Goal: Information Seeking & Learning: Learn about a topic

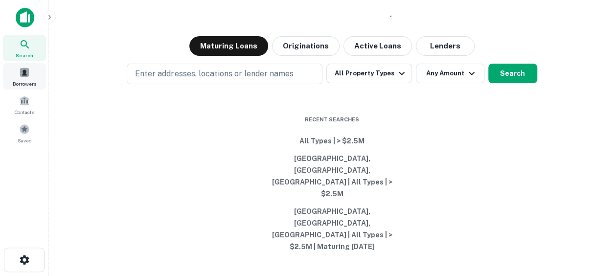
click at [21, 78] on div "Borrowers" at bounding box center [24, 76] width 43 height 26
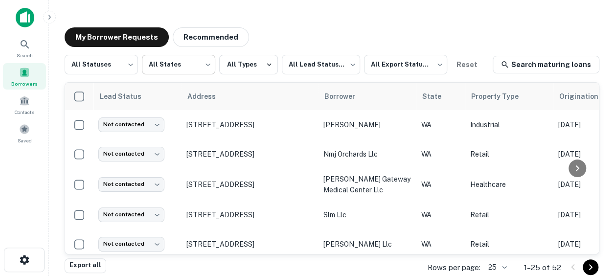
click at [182, 67] on body "Search Borrowers Contacts Saved My Borrower Requests Recommended All Statuses *…" at bounding box center [307, 138] width 615 height 276
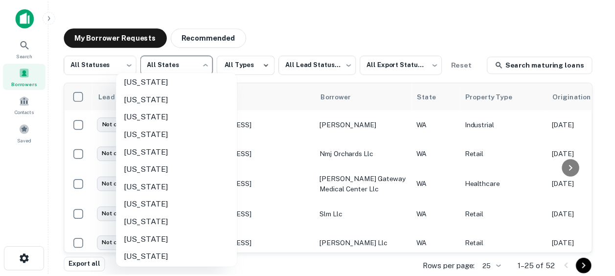
scroll to position [711, 0]
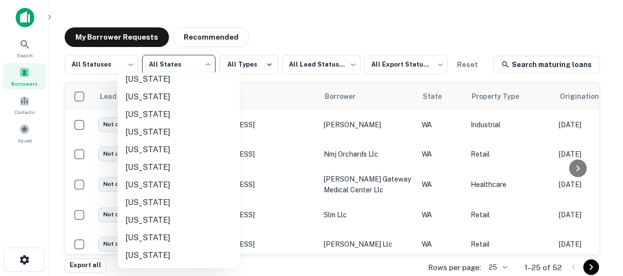
click at [149, 205] on li "Washington" at bounding box center [178, 203] width 122 height 18
type input "**"
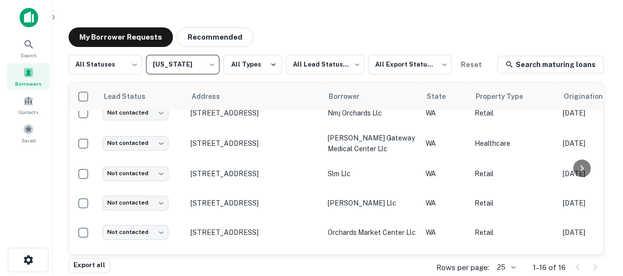
scroll to position [41, 0]
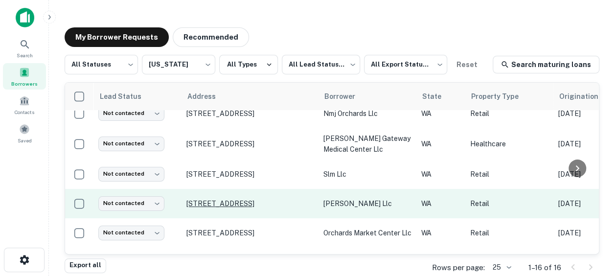
click at [245, 204] on p "210 Ne 164th Ave Vancouver, WA 98684" at bounding box center [250, 203] width 127 height 9
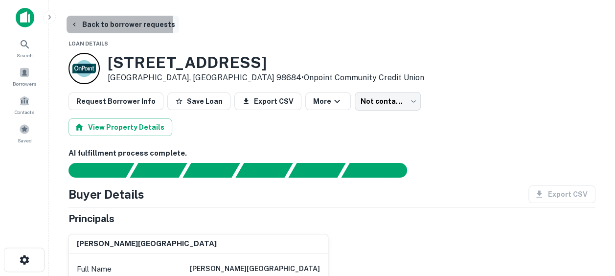
click at [74, 26] on icon "button" at bounding box center [74, 25] width 8 height 8
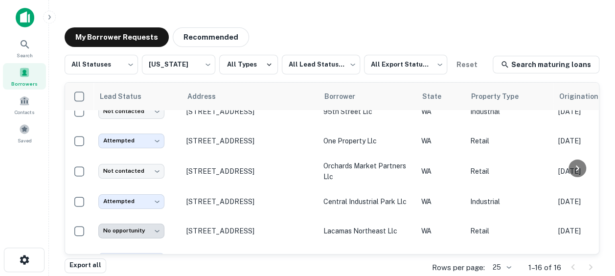
scroll to position [230, 0]
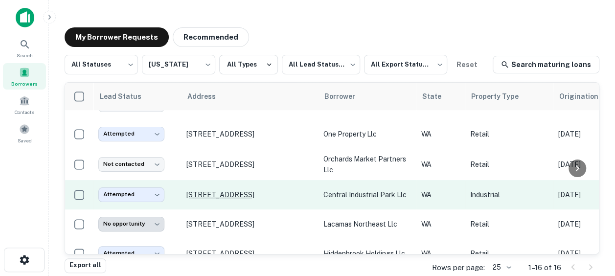
click at [251, 192] on p "6000 Ne 88th St Vancouver, WA 98665" at bounding box center [250, 194] width 127 height 9
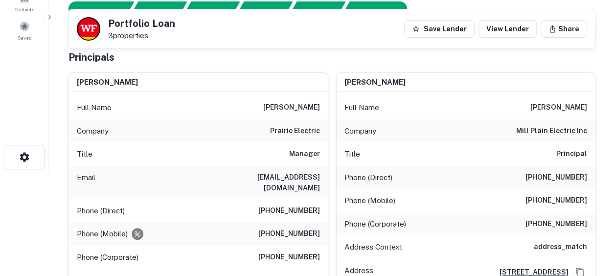
scroll to position [102, 0]
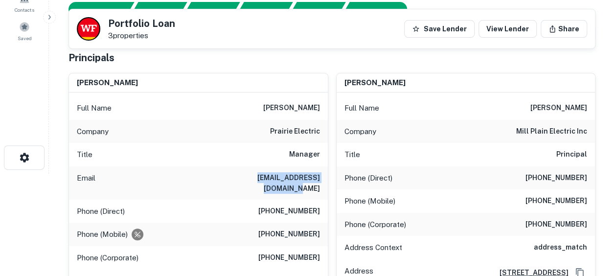
drag, startPoint x: 239, startPoint y: 174, endPoint x: 325, endPoint y: 180, distance: 85.9
click at [325, 180] on div "Email billh@prairielectric.com" at bounding box center [198, 182] width 259 height 33
copy h6 "billh@prairielectric.com"
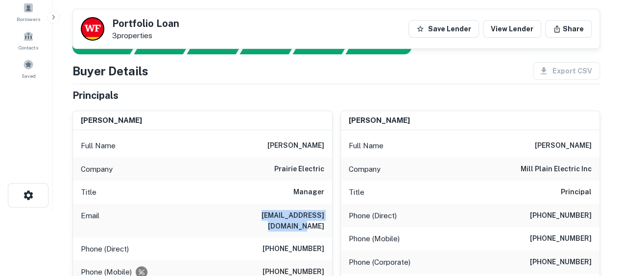
scroll to position [0, 0]
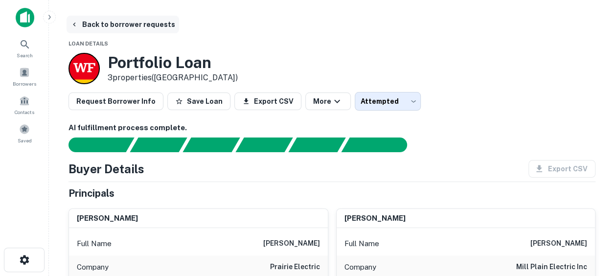
click at [81, 21] on button "Back to borrower requests" at bounding box center [123, 25] width 113 height 18
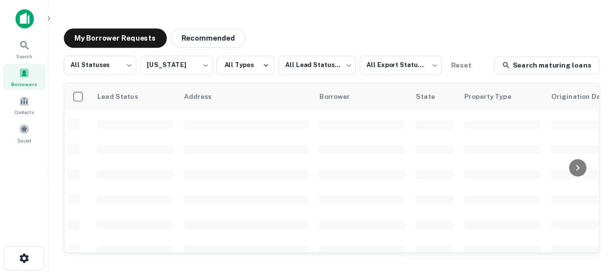
scroll to position [230, 0]
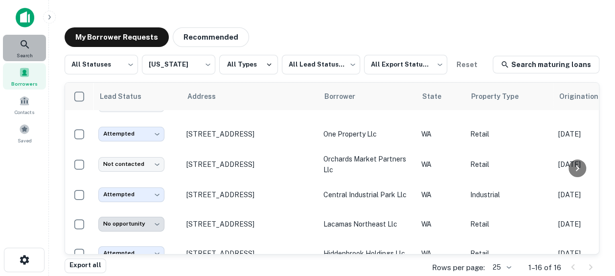
click at [20, 51] on span "Search" at bounding box center [25, 55] width 16 height 8
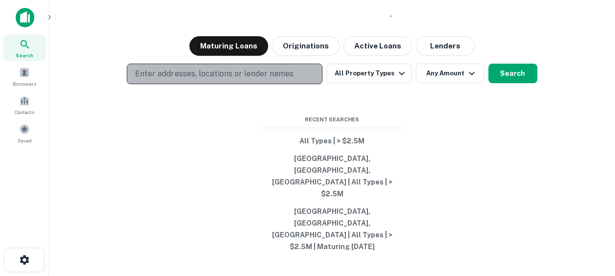
click at [200, 80] on p "Enter addresses, locations or lender names" at bounding box center [214, 74] width 158 height 12
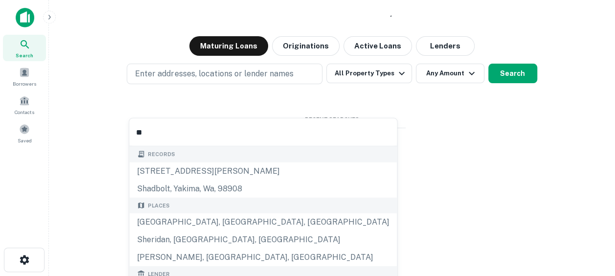
type input "**"
click at [412, 153] on div "Search lenders & loans, faster. Maturing Loans Originations Active Loans Lender…" at bounding box center [332, 161] width 551 height 276
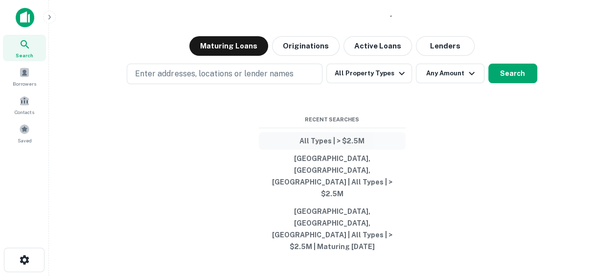
click at [315, 150] on button "All Types | > $2.5M" at bounding box center [332, 141] width 147 height 18
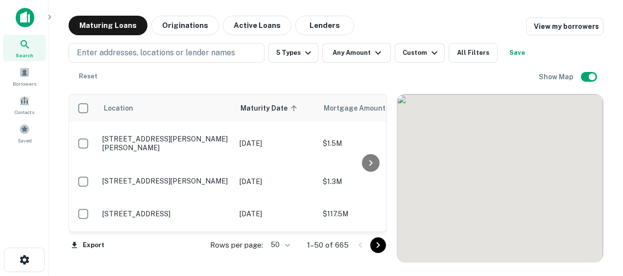
scroll to position [230, 0]
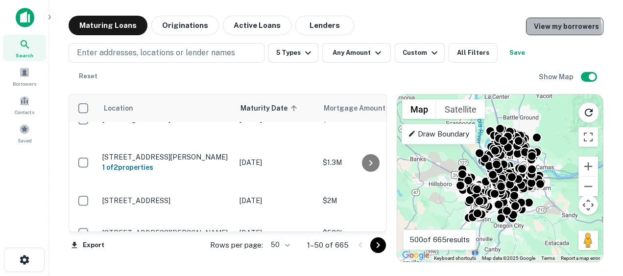
click at [550, 30] on link "View my borrowers" at bounding box center [564, 27] width 77 height 18
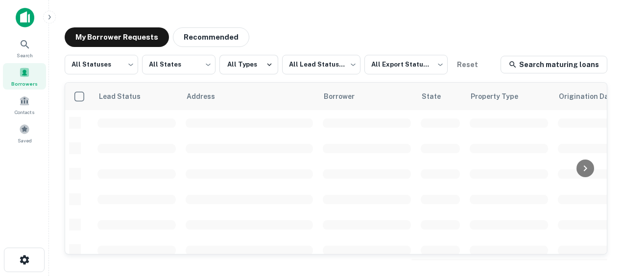
scroll to position [230, 0]
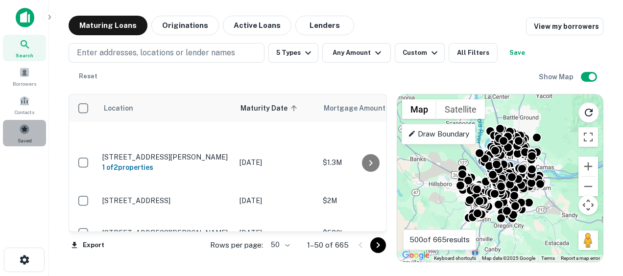
click at [19, 141] on span "Saved" at bounding box center [25, 141] width 14 height 8
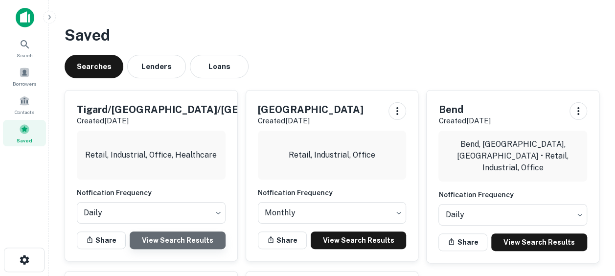
click at [166, 240] on link "View Search Results" at bounding box center [178, 241] width 96 height 18
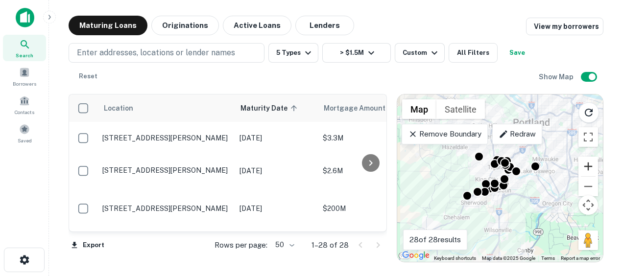
click at [586, 167] on button "Zoom in" at bounding box center [588, 167] width 20 height 20
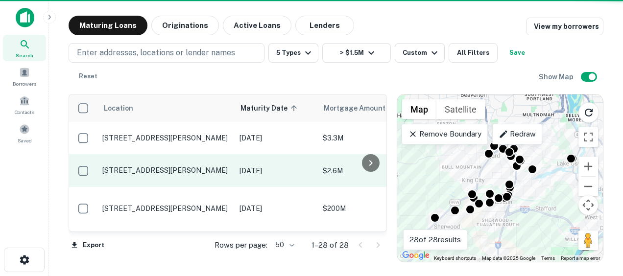
click at [163, 166] on p "[STREET_ADDRESS][PERSON_NAME]" at bounding box center [165, 170] width 127 height 9
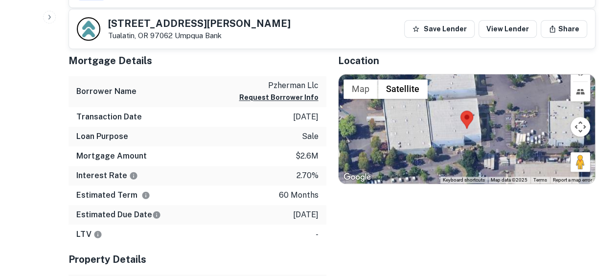
scroll to position [424, 0]
drag, startPoint x: 582, startPoint y: 161, endPoint x: 492, endPoint y: 142, distance: 90.9
click at [492, 142] on div "To activate drag with keyboard, press Alt + Enter. Once in keyboard drag state,…" at bounding box center [467, 130] width 257 height 110
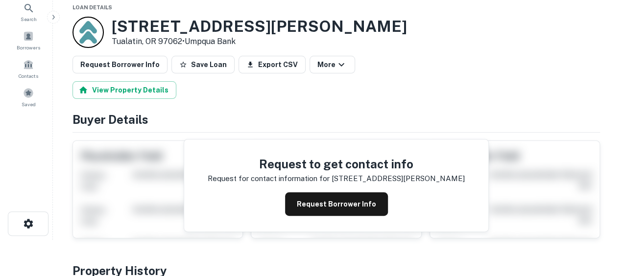
scroll to position [0, 0]
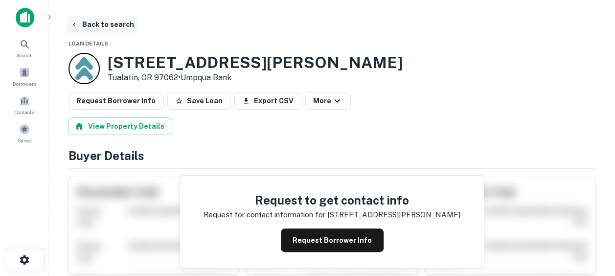
click at [80, 27] on button "Back to search" at bounding box center [102, 25] width 71 height 18
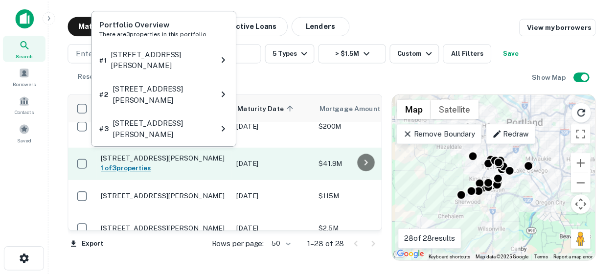
scroll to position [93, 0]
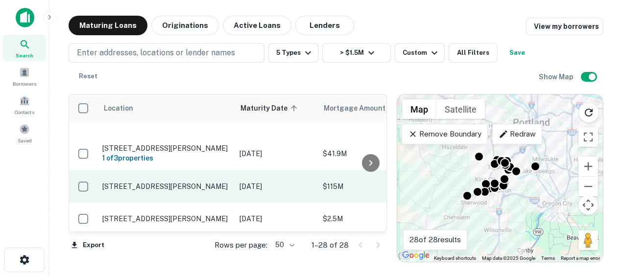
click at [176, 182] on p "[STREET_ADDRESS][PERSON_NAME]" at bounding box center [165, 186] width 127 height 9
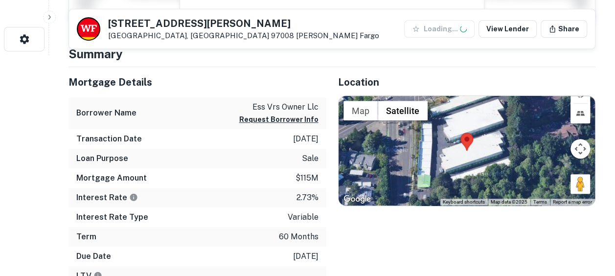
scroll to position [223, 0]
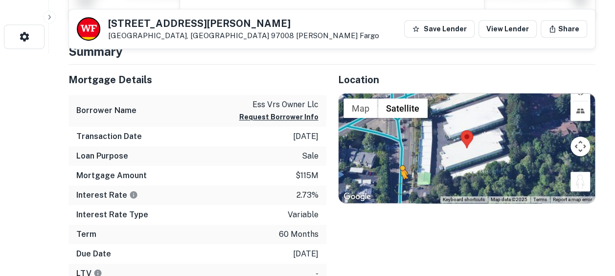
drag, startPoint x: 583, startPoint y: 182, endPoint x: 401, endPoint y: 187, distance: 181.7
click at [401, 187] on div "To activate drag with keyboard, press Alt + Enter. Once in keyboard drag state,…" at bounding box center [467, 148] width 257 height 110
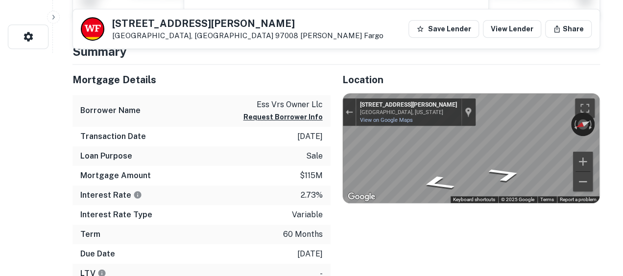
scroll to position [0, 0]
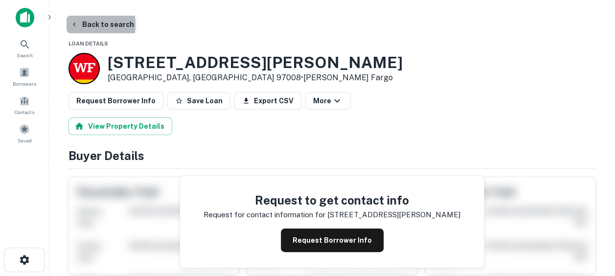
click at [81, 24] on button "Back to search" at bounding box center [102, 25] width 71 height 18
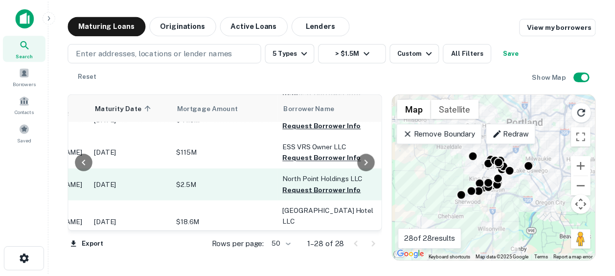
scroll to position [126, 0]
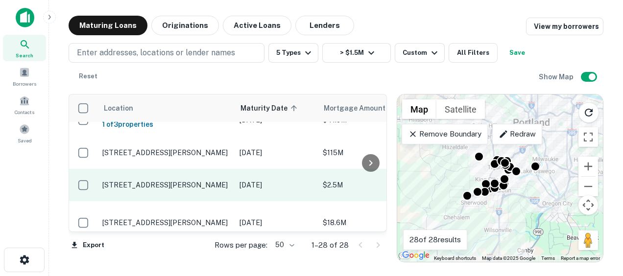
click at [133, 181] on p "[STREET_ADDRESS][PERSON_NAME]" at bounding box center [165, 185] width 127 height 9
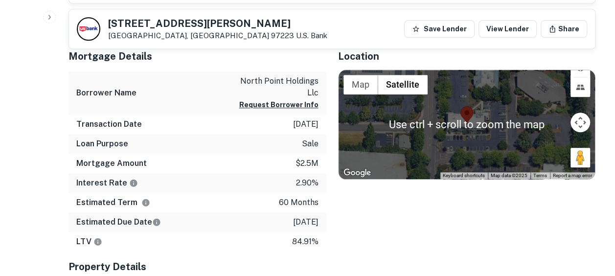
scroll to position [427, 0]
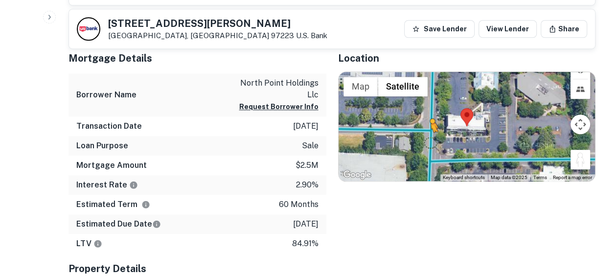
drag, startPoint x: 579, startPoint y: 164, endPoint x: 427, endPoint y: 140, distance: 153.1
click at [427, 140] on div "To activate drag with keyboard, press Alt + Enter. Once in keyboard drag state,…" at bounding box center [467, 127] width 257 height 110
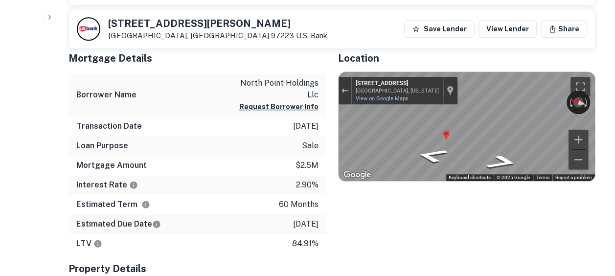
click at [449, 130] on div "Map" at bounding box center [467, 127] width 257 height 110
click at [503, 154] on icon "Go South, SW 72nd Ave" at bounding box center [502, 153] width 55 height 22
click at [502, 154] on icon "Go South, SW 72nd Ave" at bounding box center [503, 153] width 54 height 22
click at [585, 112] on div "← Move left → Move right ↑ Move up ↓ Move down + Zoom in - Zoom out [STREET_ADD…" at bounding box center [467, 127] width 257 height 110
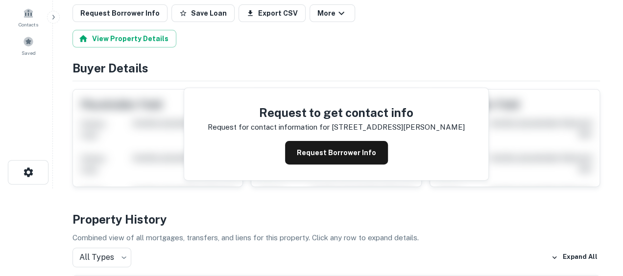
scroll to position [0, 0]
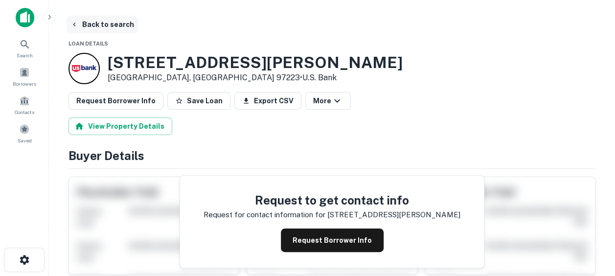
click at [90, 20] on button "Back to search" at bounding box center [102, 25] width 71 height 18
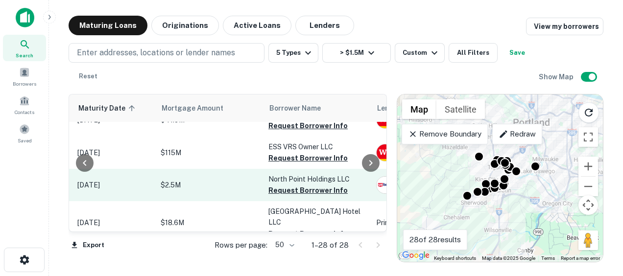
scroll to position [126, 162]
click at [283, 185] on button "Request Borrower Info" at bounding box center [307, 191] width 79 height 12
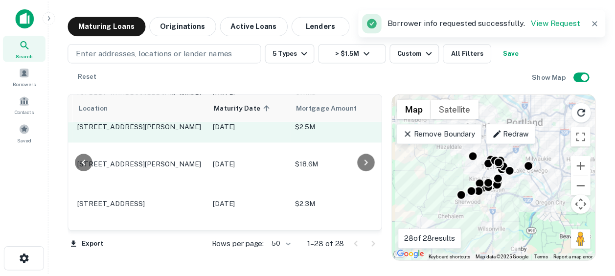
scroll to position [185, 0]
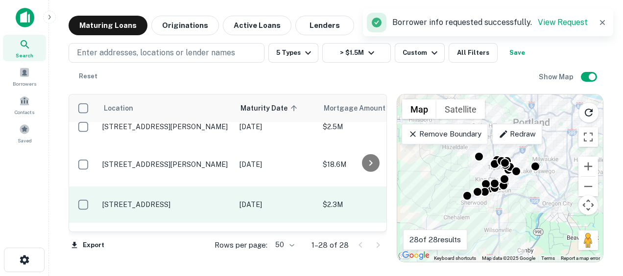
click at [139, 200] on p "[STREET_ADDRESS]" at bounding box center [165, 204] width 127 height 9
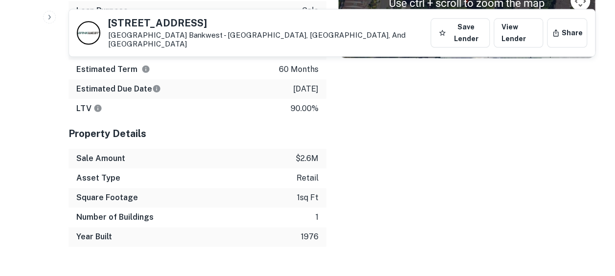
scroll to position [543, 0]
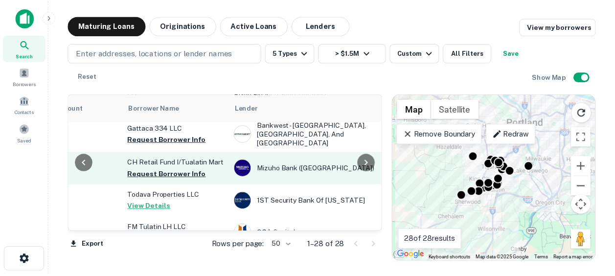
scroll to position [255, 0]
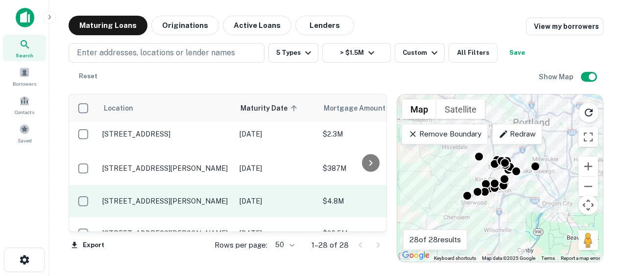
click at [121, 197] on p "[STREET_ADDRESS][PERSON_NAME]" at bounding box center [165, 201] width 127 height 9
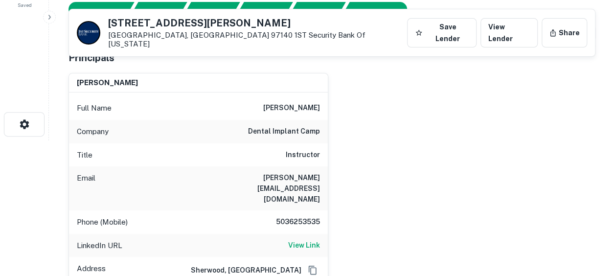
scroll to position [133, 0]
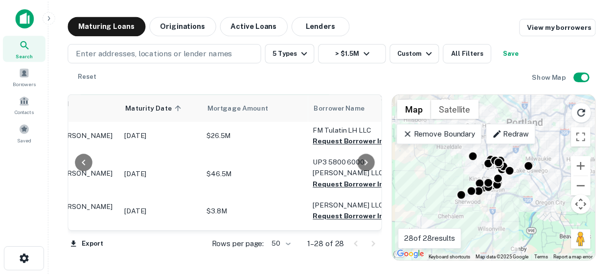
scroll to position [352, 0]
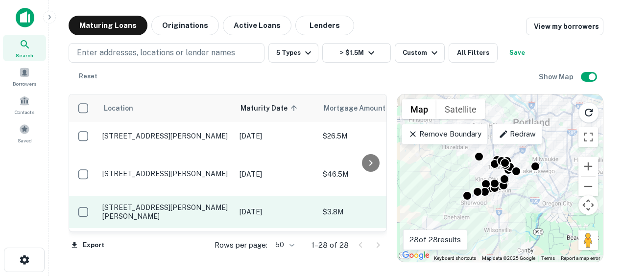
click at [141, 203] on p "[STREET_ADDRESS][PERSON_NAME][PERSON_NAME]" at bounding box center [165, 212] width 127 height 18
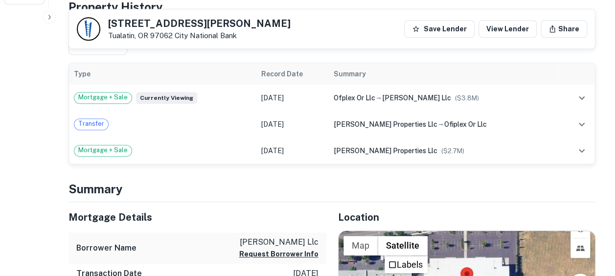
scroll to position [391, 0]
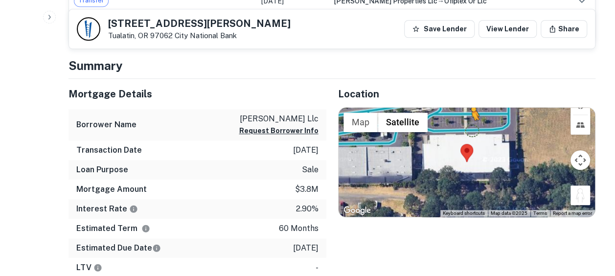
drag, startPoint x: 577, startPoint y: 191, endPoint x: 470, endPoint y: 129, distance: 123.9
click at [470, 129] on div "To activate drag with keyboard, press Alt + Enter. Once in keyboard drag state,…" at bounding box center [467, 163] width 257 height 110
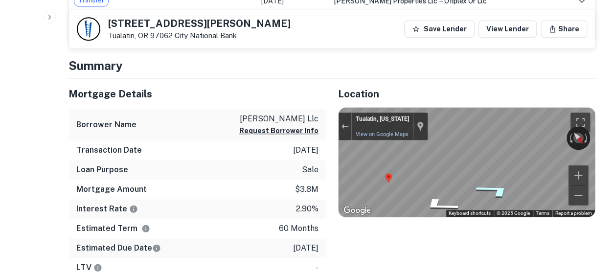
click at [498, 192] on icon "Go West" at bounding box center [495, 190] width 72 height 22
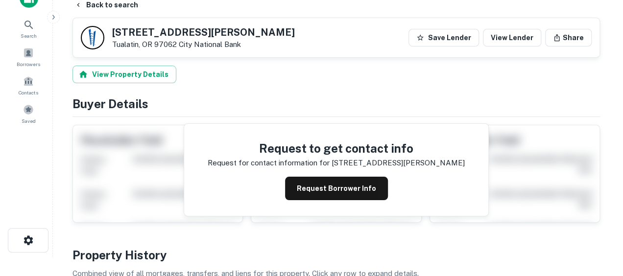
scroll to position [0, 0]
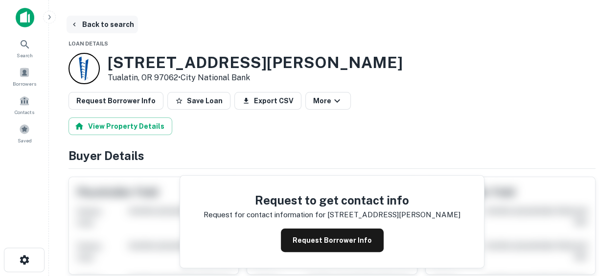
click at [74, 24] on icon "button" at bounding box center [74, 25] width 8 height 8
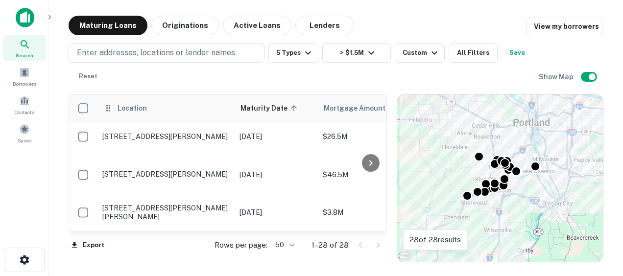
scroll to position [352, 0]
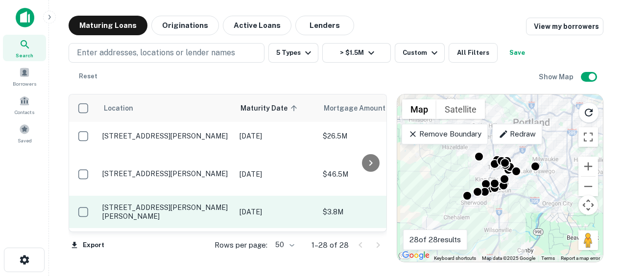
click at [254, 207] on p "[DATE]" at bounding box center [275, 212] width 73 height 11
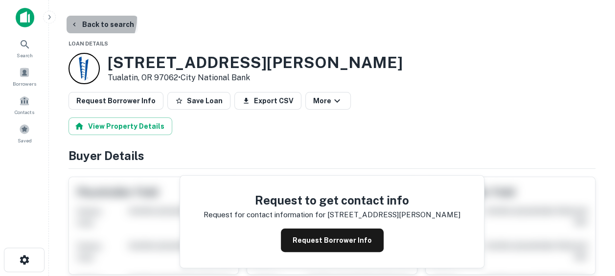
click at [83, 18] on button "Back to search" at bounding box center [102, 25] width 71 height 18
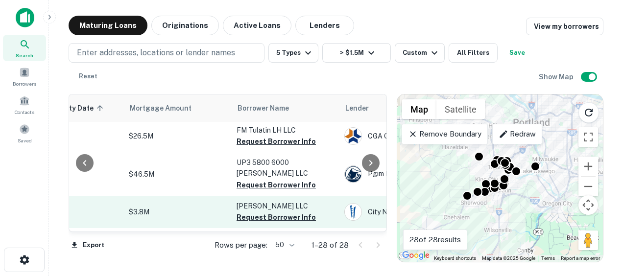
scroll to position [352, 188]
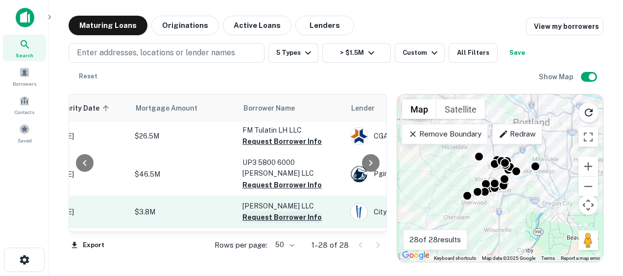
click at [254, 211] on button "Request Borrower Info" at bounding box center [281, 217] width 79 height 12
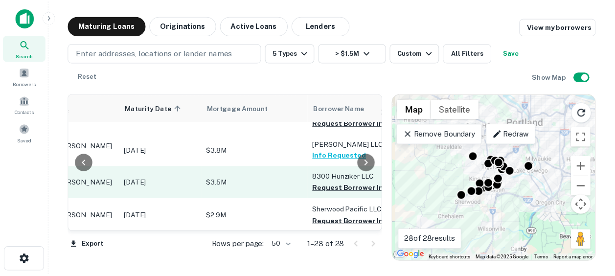
scroll to position [414, 0]
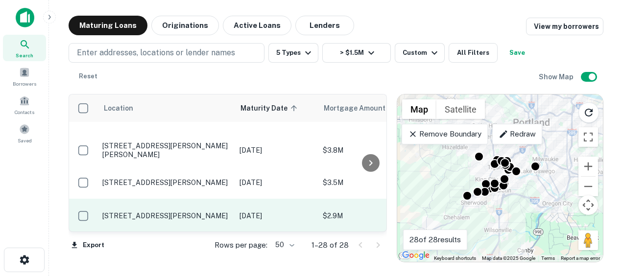
click at [128, 211] on p "[STREET_ADDRESS][PERSON_NAME]" at bounding box center [165, 215] width 127 height 9
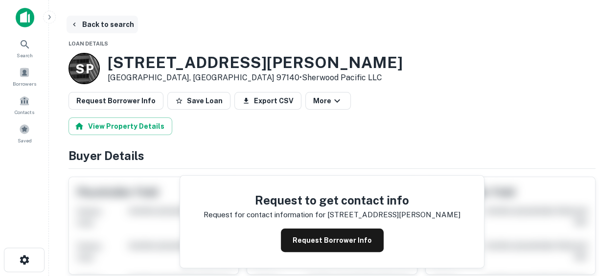
click at [72, 22] on icon "button" at bounding box center [74, 25] width 8 height 8
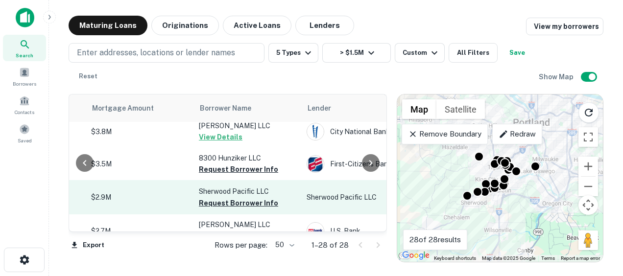
scroll to position [433, 233]
click at [240, 197] on button "Request Borrower Info" at bounding box center [236, 203] width 79 height 12
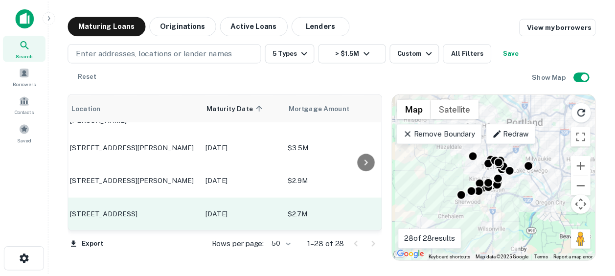
scroll to position [449, 14]
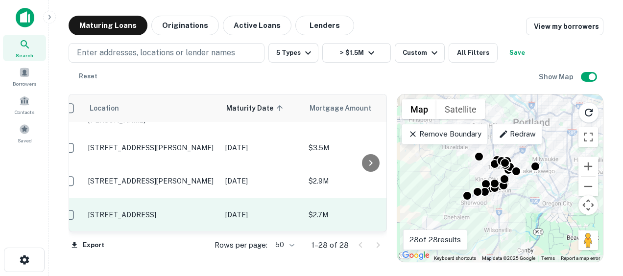
click at [118, 210] on p "[STREET_ADDRESS]" at bounding box center [151, 214] width 127 height 9
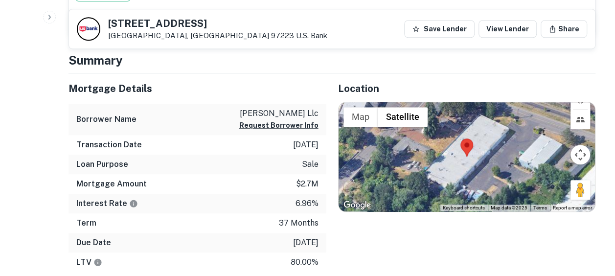
scroll to position [399, 0]
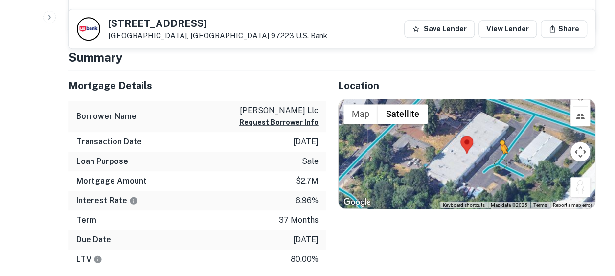
drag, startPoint x: 580, startPoint y: 187, endPoint x: 494, endPoint y: 160, distance: 89.8
click at [494, 160] on div "To activate drag with keyboard, press Alt + Enter. Once in keyboard drag state,…" at bounding box center [467, 154] width 257 height 110
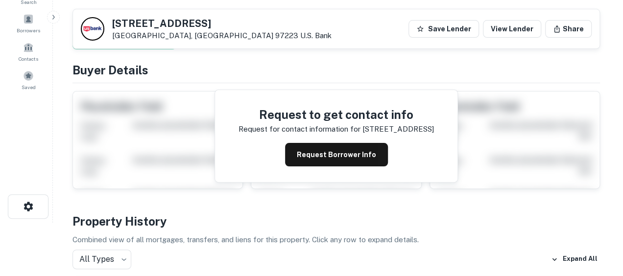
scroll to position [0, 0]
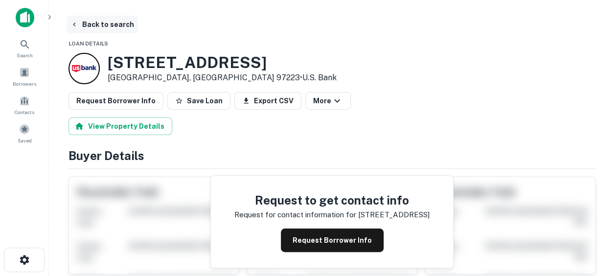
click at [76, 23] on icon "button" at bounding box center [74, 25] width 8 height 8
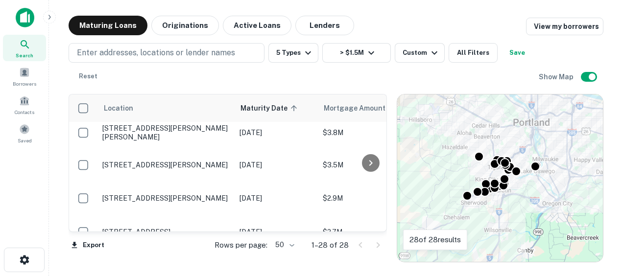
scroll to position [449, 0]
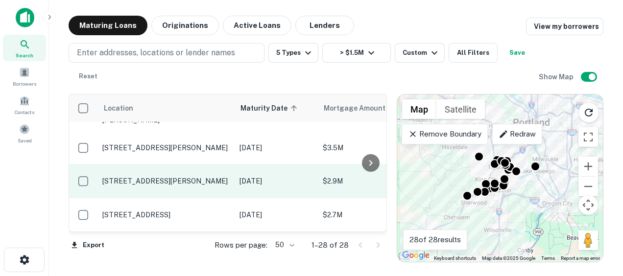
click at [172, 177] on p "[STREET_ADDRESS][PERSON_NAME]" at bounding box center [165, 181] width 127 height 9
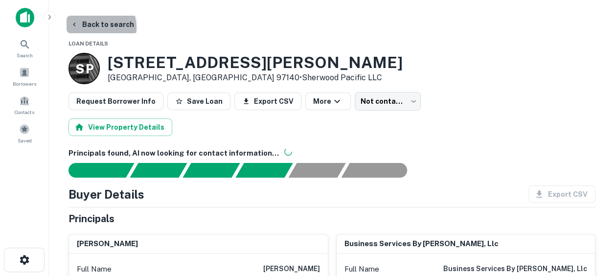
click at [90, 28] on button "Back to search" at bounding box center [102, 25] width 71 height 18
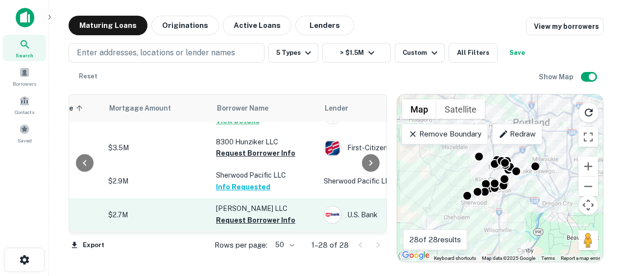
scroll to position [449, 214]
click at [243, 214] on button "Request Borrower Info" at bounding box center [255, 220] width 79 height 12
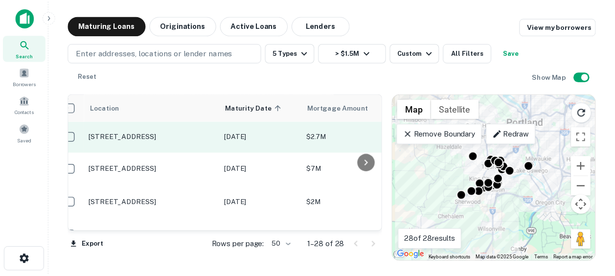
scroll to position [527, 0]
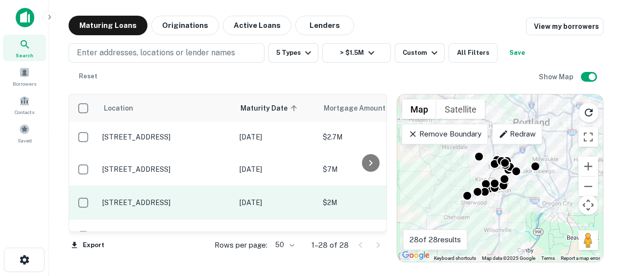
click at [148, 198] on p "[STREET_ADDRESS]" at bounding box center [165, 202] width 127 height 9
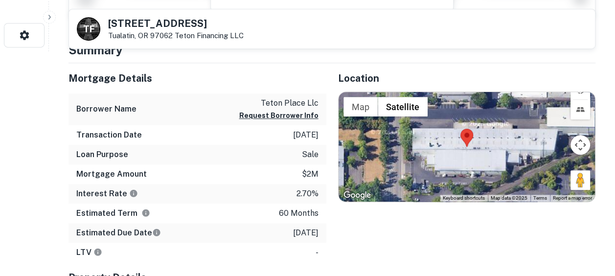
scroll to position [224, 0]
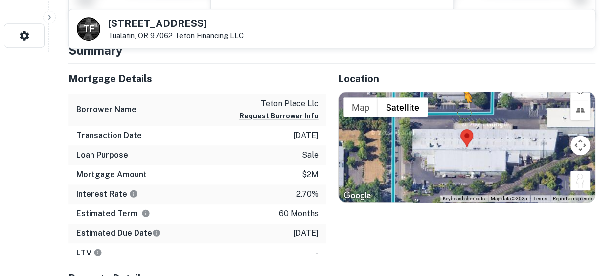
drag, startPoint x: 583, startPoint y: 174, endPoint x: 462, endPoint y: 112, distance: 135.7
click at [462, 112] on div "To activate drag with keyboard, press Alt + Enter. Once in keyboard drag state,…" at bounding box center [467, 148] width 257 height 110
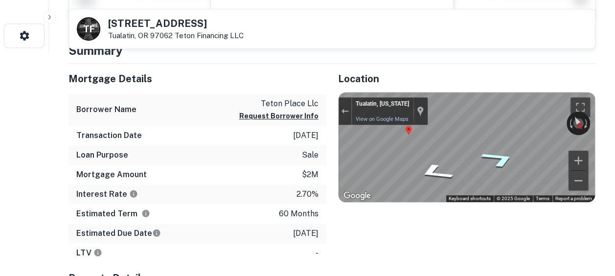
click at [381, 158] on div "Map" at bounding box center [467, 148] width 257 height 110
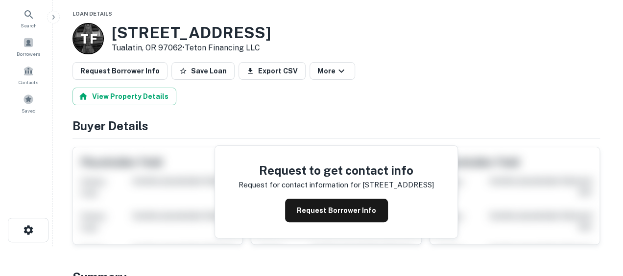
scroll to position [0, 0]
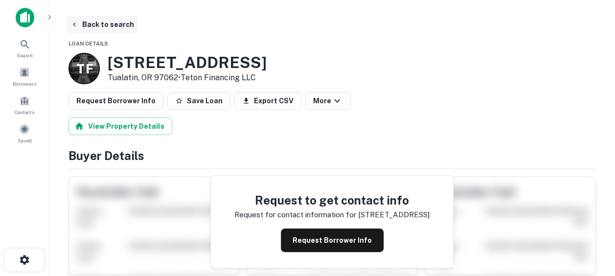
click at [82, 20] on button "Back to search" at bounding box center [102, 25] width 71 height 18
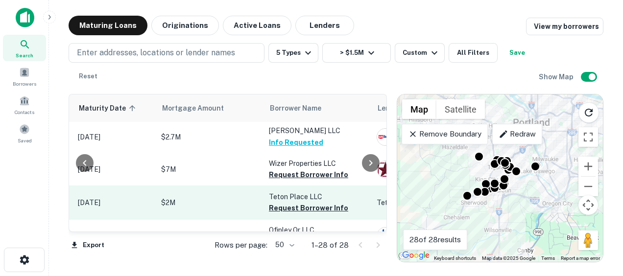
scroll to position [527, 163]
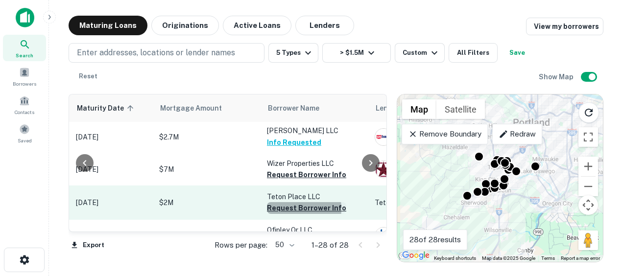
click at [284, 202] on button "Request Borrower Info" at bounding box center [306, 208] width 79 height 12
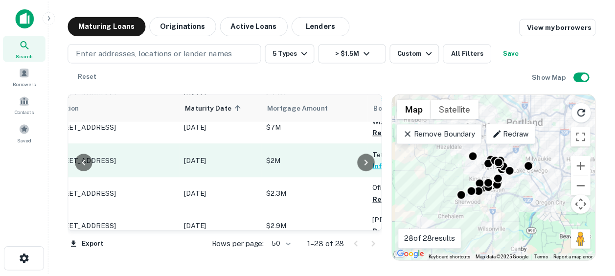
scroll to position [568, 47]
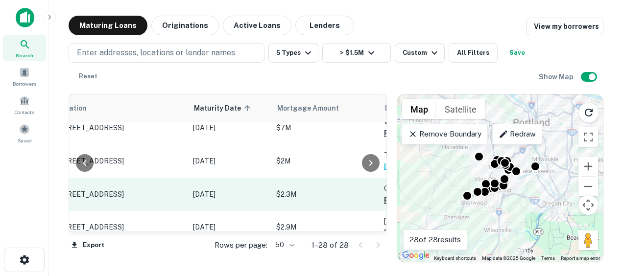
click at [109, 190] on p "[STREET_ADDRESS]" at bounding box center [119, 194] width 127 height 9
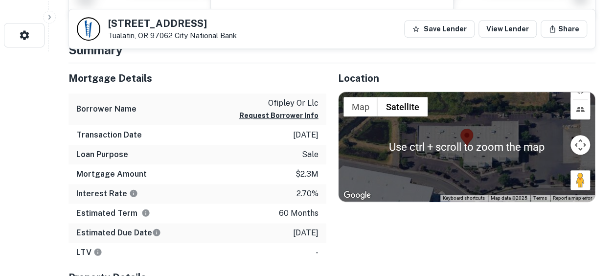
scroll to position [223, 0]
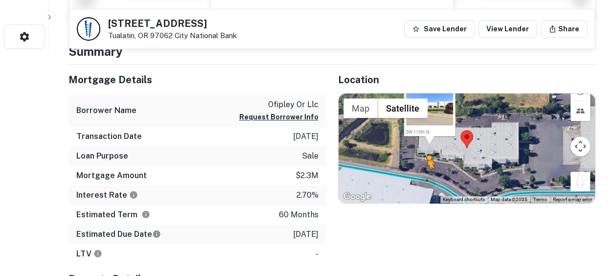
drag, startPoint x: 583, startPoint y: 181, endPoint x: 418, endPoint y: 177, distance: 165.0
click at [418, 177] on div "To activate drag with keyboard, press Alt + Enter. Once in keyboard drag state,…" at bounding box center [467, 148] width 257 height 110
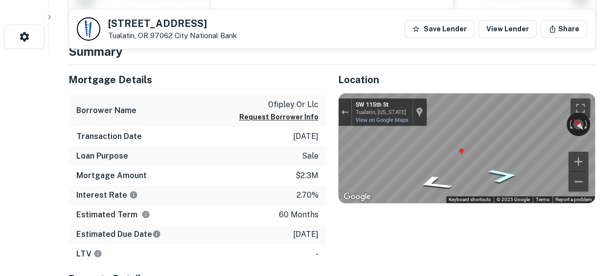
click at [494, 169] on icon "Go East, SW 115th St" at bounding box center [503, 175] width 55 height 21
click at [494, 169] on icon "Go Southeast, SW 115th St" at bounding box center [503, 177] width 49 height 20
click at [502, 175] on icon "Go Southeast, SW 115th St" at bounding box center [503, 178] width 45 height 19
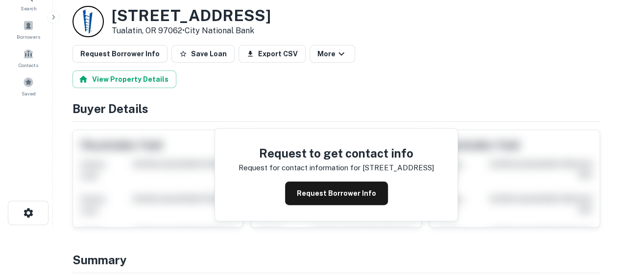
scroll to position [0, 0]
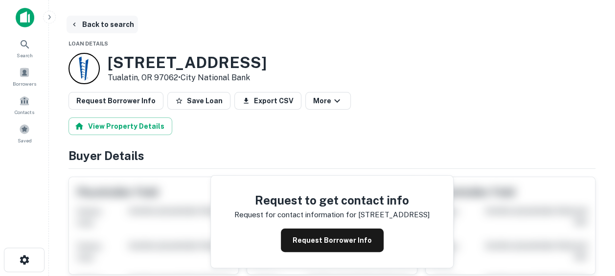
click at [99, 27] on button "Back to search" at bounding box center [102, 25] width 71 height 18
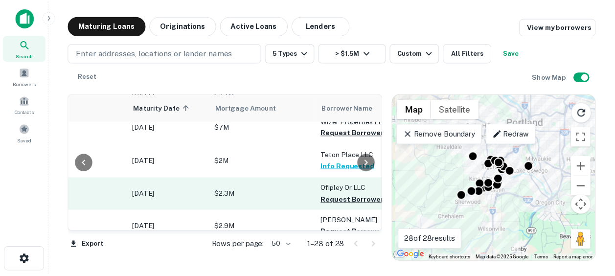
scroll to position [568, 131]
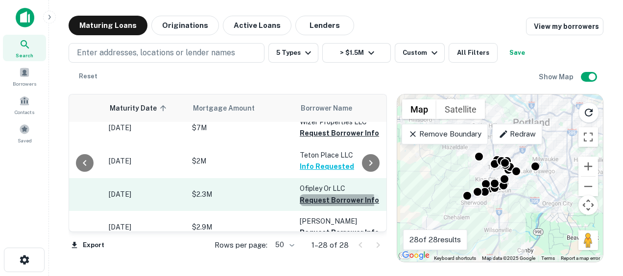
click at [304, 194] on button "Request Borrower Info" at bounding box center [339, 200] width 79 height 12
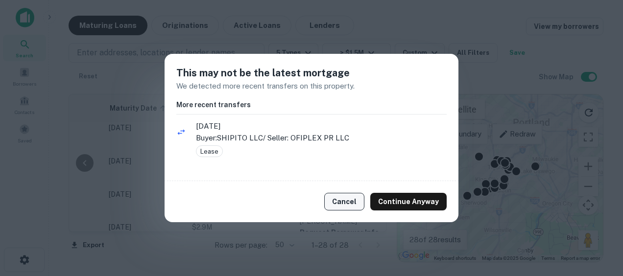
click at [351, 198] on button "Cancel" at bounding box center [344, 202] width 40 height 18
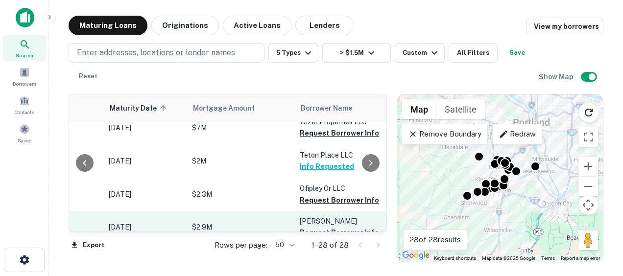
click at [272, 222] on p "$2.9M" at bounding box center [241, 227] width 98 height 11
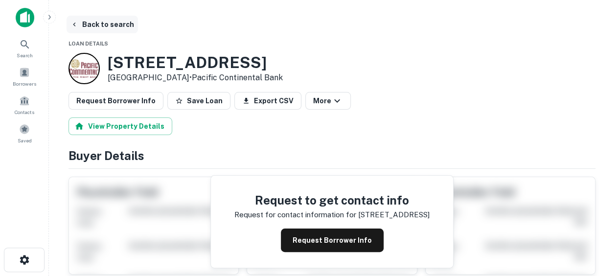
click at [98, 25] on button "Back to search" at bounding box center [102, 25] width 71 height 18
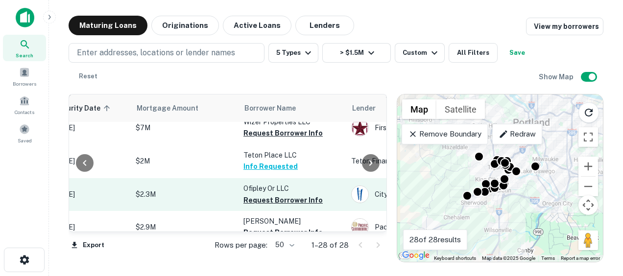
scroll to position [568, 187]
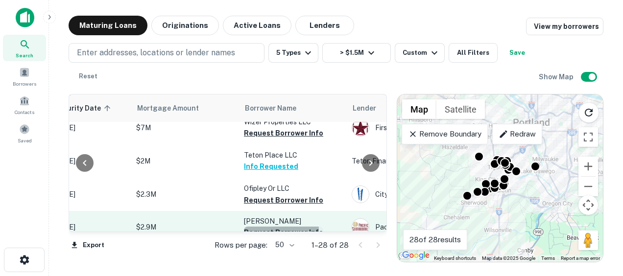
click at [271, 227] on button "Request Borrower Info" at bounding box center [283, 233] width 79 height 12
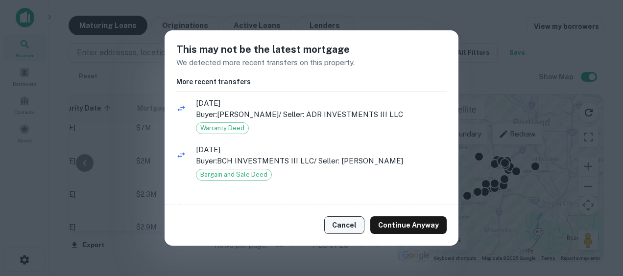
click at [335, 225] on button "Cancel" at bounding box center [344, 225] width 40 height 18
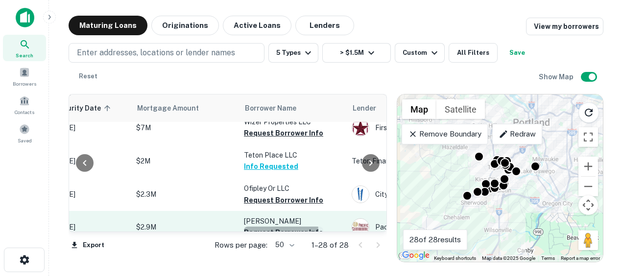
click at [253, 227] on button "Request Borrower Info" at bounding box center [283, 233] width 79 height 12
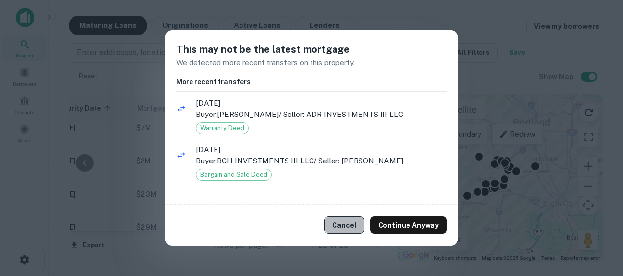
click at [349, 221] on button "Cancel" at bounding box center [344, 225] width 40 height 18
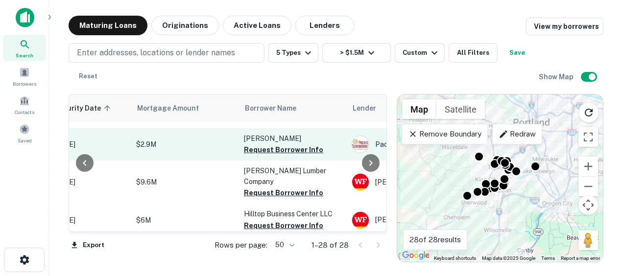
scroll to position [651, 187]
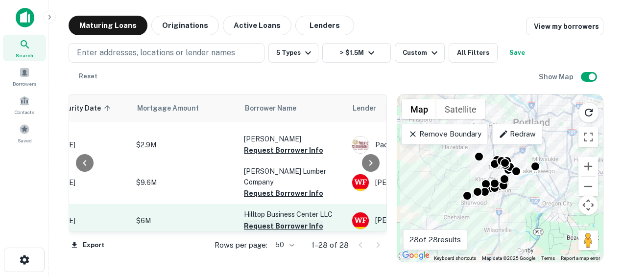
click at [252, 220] on button "Request Borrower Info" at bounding box center [283, 226] width 79 height 12
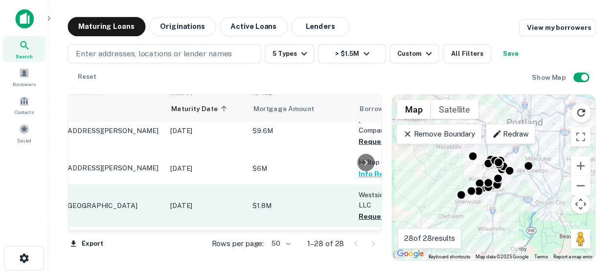
scroll to position [702, 0]
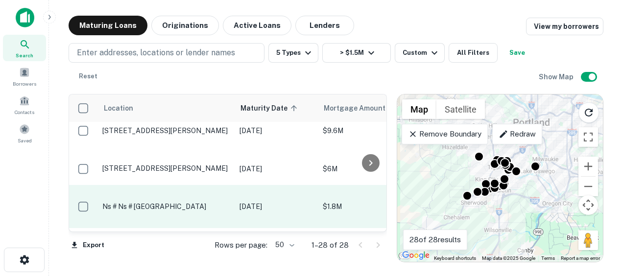
click at [194, 202] on p "Ns # Ns # [GEOGRAPHIC_DATA]" at bounding box center [165, 206] width 127 height 9
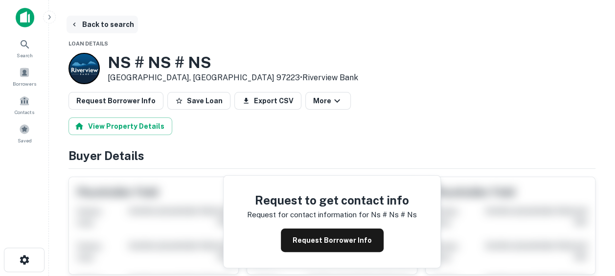
click at [101, 22] on button "Back to search" at bounding box center [102, 25] width 71 height 18
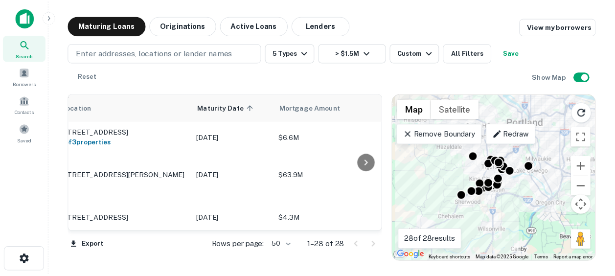
scroll to position [852, 0]
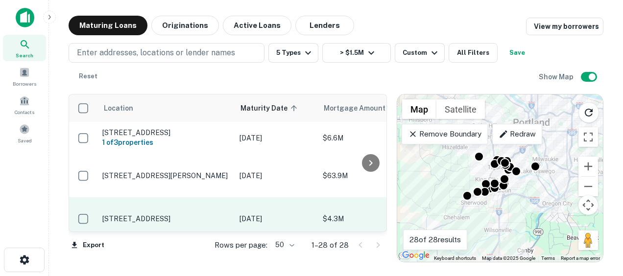
click at [174, 214] on p "[STREET_ADDRESS]" at bounding box center [165, 218] width 127 height 9
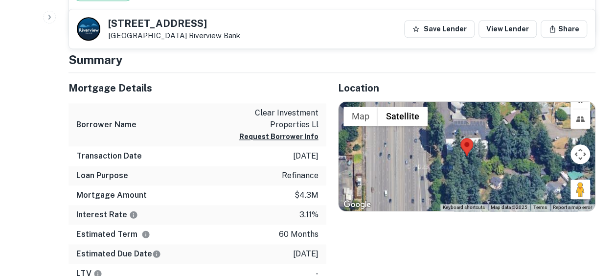
scroll to position [424, 0]
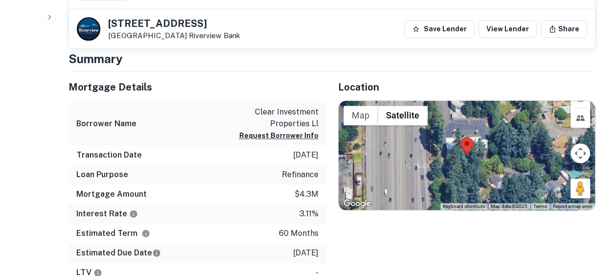
drag, startPoint x: 588, startPoint y: 178, endPoint x: 495, endPoint y: 136, distance: 102.1
click at [495, 136] on div "Map Terrain Satellite Labels Keyboard shortcuts Map Data Map data ©2025 Map dat…" at bounding box center [467, 156] width 257 height 110
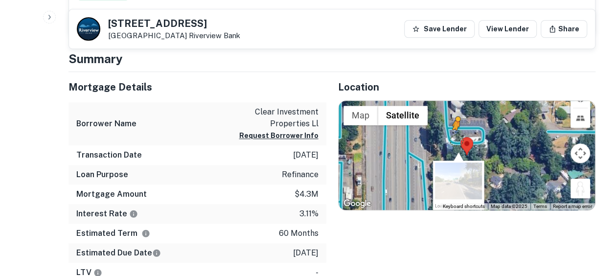
drag, startPoint x: 580, startPoint y: 186, endPoint x: 448, endPoint y: 138, distance: 140.1
click at [448, 138] on div "To activate drag with keyboard, press Alt + Enter. Once in keyboard drag state,…" at bounding box center [467, 156] width 257 height 110
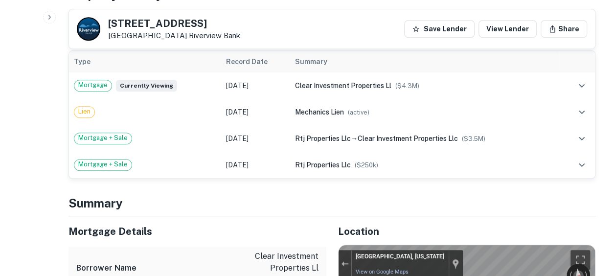
scroll to position [278, 0]
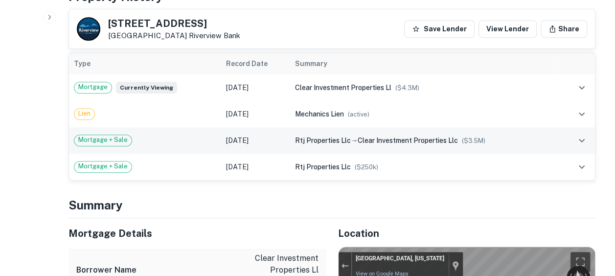
click at [171, 142] on div "Mortgage + Sale" at bounding box center [145, 141] width 142 height 12
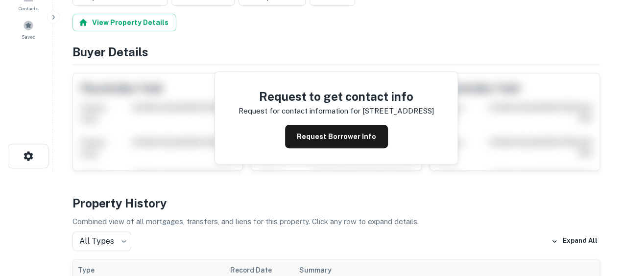
scroll to position [0, 0]
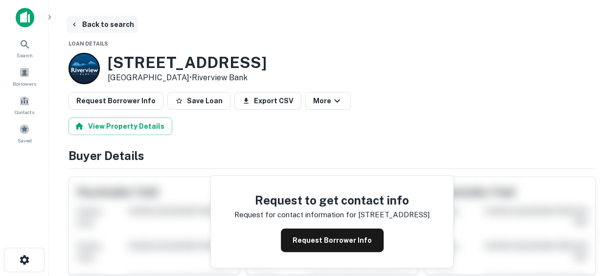
click at [89, 26] on button "Back to search" at bounding box center [102, 25] width 71 height 18
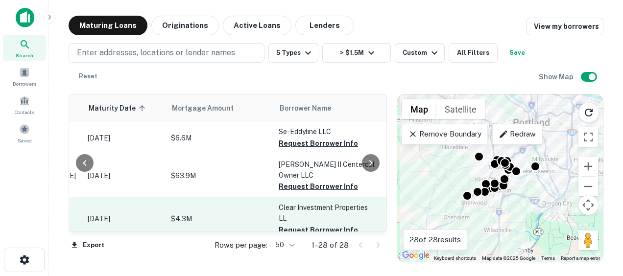
scroll to position [852, 175]
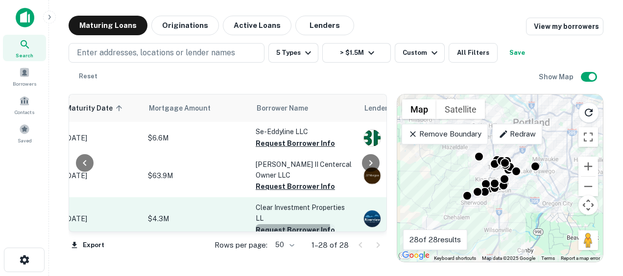
click at [277, 224] on button "Request Borrower Info" at bounding box center [295, 230] width 79 height 12
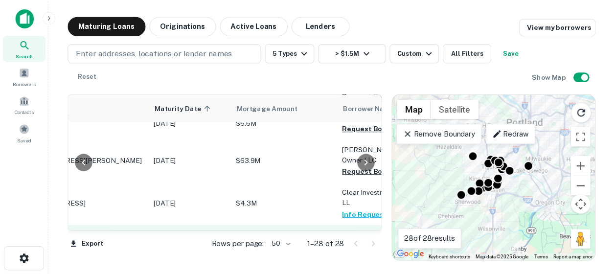
scroll to position [867, 82]
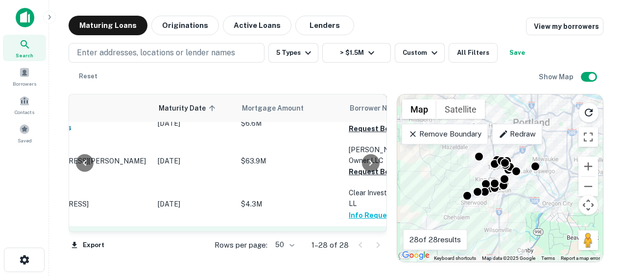
click at [116, 238] on p "[STREET_ADDRESS]" at bounding box center [84, 242] width 127 height 9
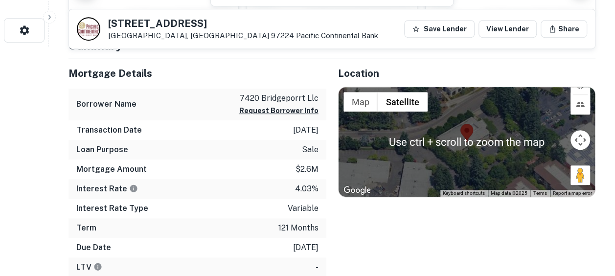
scroll to position [229, 0]
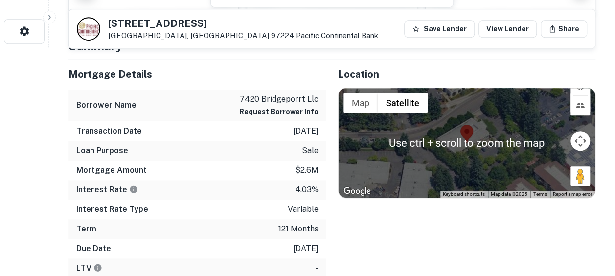
drag, startPoint x: 575, startPoint y: 176, endPoint x: 487, endPoint y: 126, distance: 101.5
click at [487, 126] on div "Use ctrl + scroll to zoom the map Map Terrain Satellite Labels Keyboard shortcu…" at bounding box center [467, 143] width 257 height 110
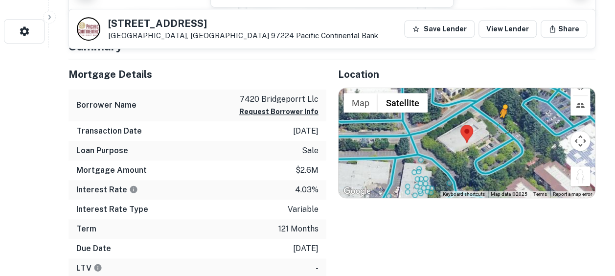
drag, startPoint x: 581, startPoint y: 172, endPoint x: 501, endPoint y: 125, distance: 92.2
click at [501, 125] on div "To activate drag with keyboard, press Alt + Enter. Once in keyboard drag state,…" at bounding box center [467, 143] width 257 height 110
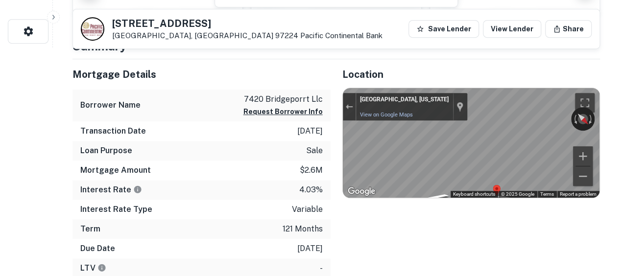
scroll to position [0, 0]
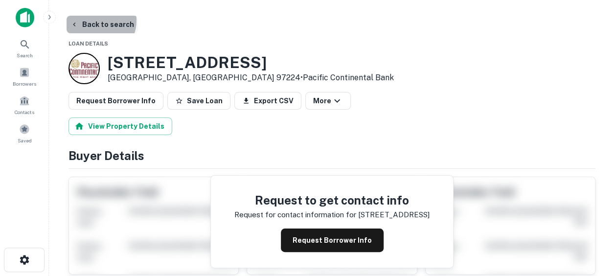
click at [96, 21] on button "Back to search" at bounding box center [102, 25] width 71 height 18
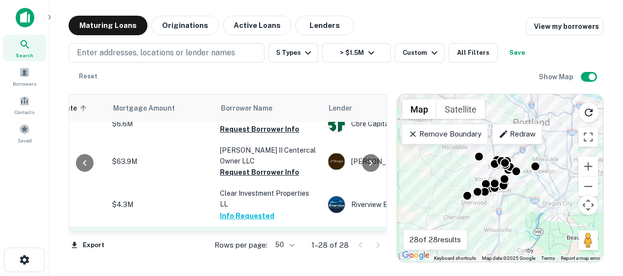
scroll to position [866, 211]
click at [252, 242] on button "Request Borrower Info" at bounding box center [258, 248] width 79 height 12
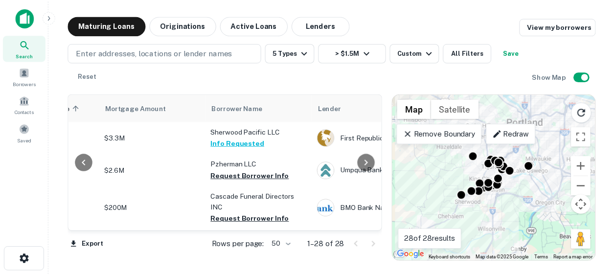
scroll to position [0, 217]
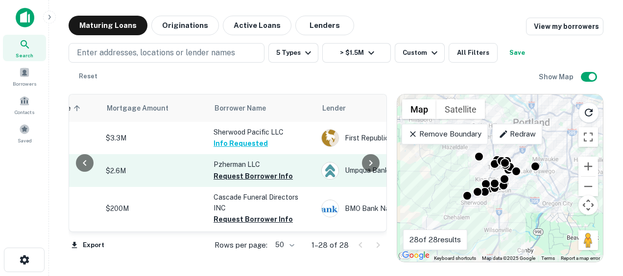
click at [269, 160] on p "Pzherman LLC" at bounding box center [262, 164] width 98 height 11
click at [159, 159] on td "$2.6M" at bounding box center [155, 170] width 108 height 32
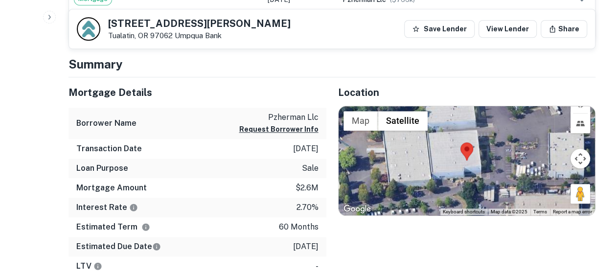
scroll to position [393, 0]
